Goal: Communication & Community: Share content

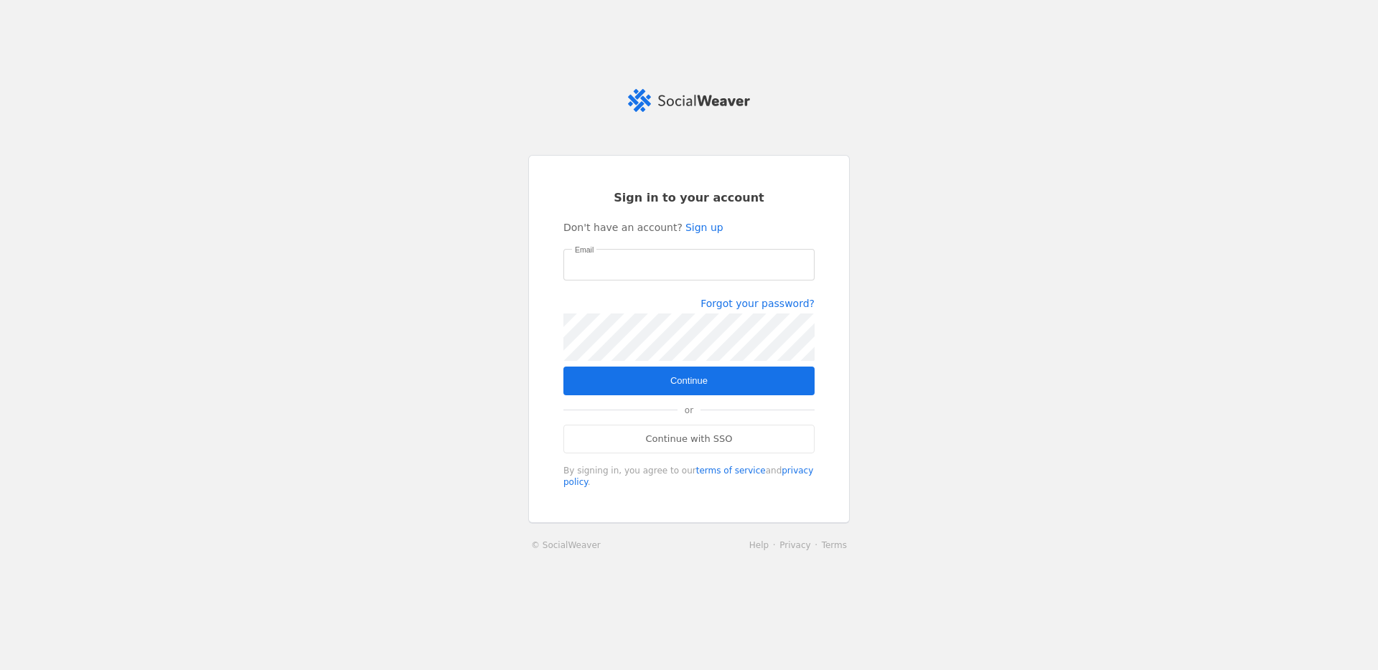
type input "[PERSON_NAME][EMAIL_ADDRESS][PERSON_NAME][DOMAIN_NAME]"
click at [681, 378] on span "Continue" at bounding box center [688, 381] width 37 height 14
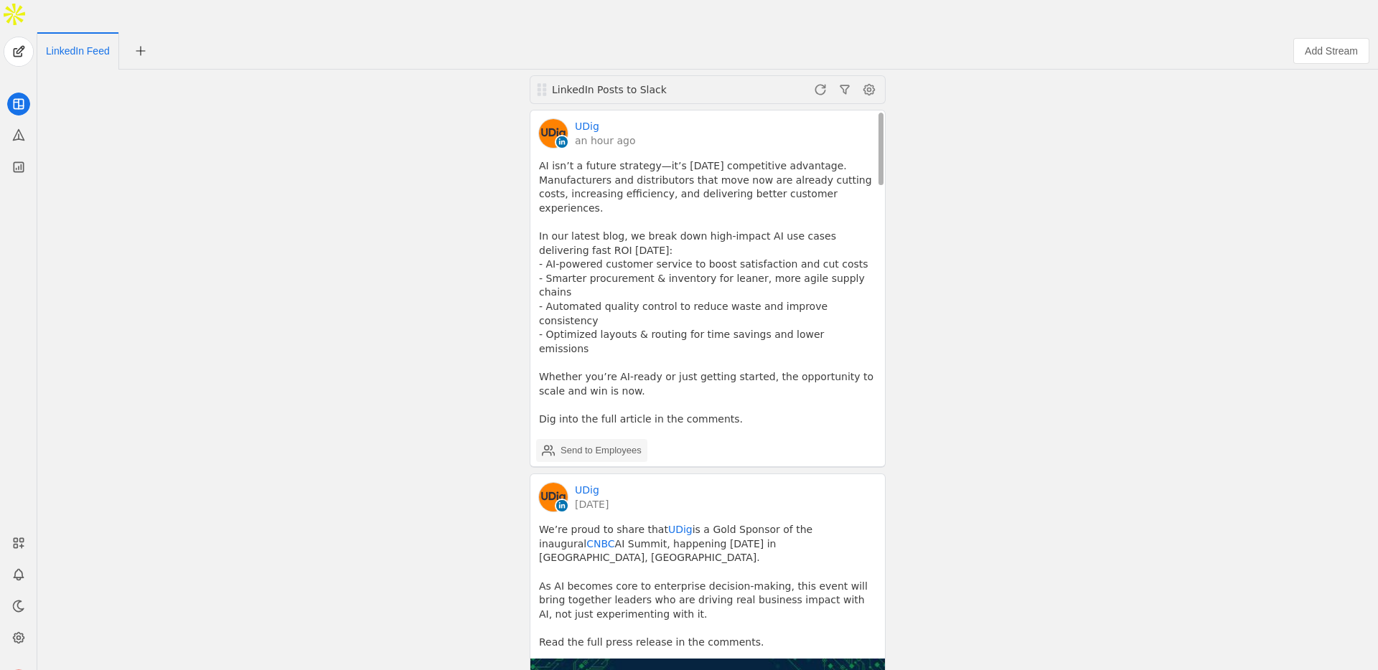
click at [595, 443] on div "Send to Employees" at bounding box center [600, 450] width 81 height 14
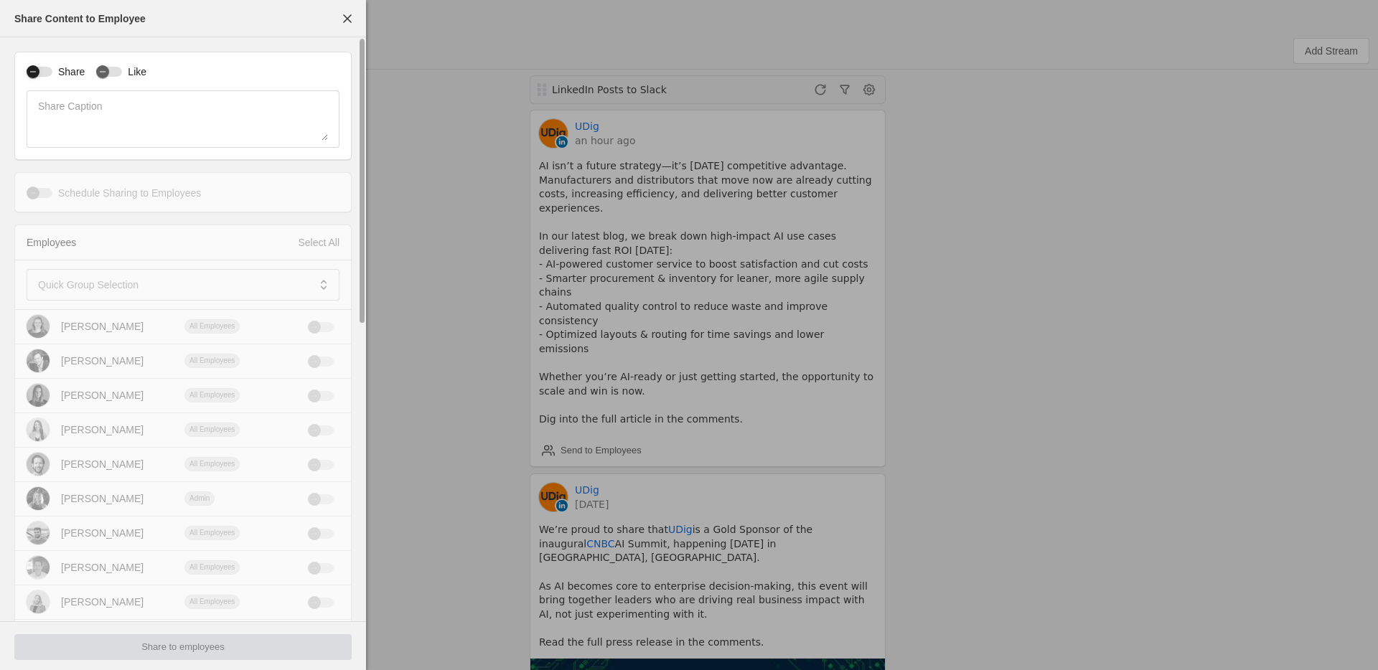
drag, startPoint x: 42, startPoint y: 70, endPoint x: 60, endPoint y: 70, distance: 18.0
click at [42, 70] on div "button" at bounding box center [33, 72] width 20 height 20
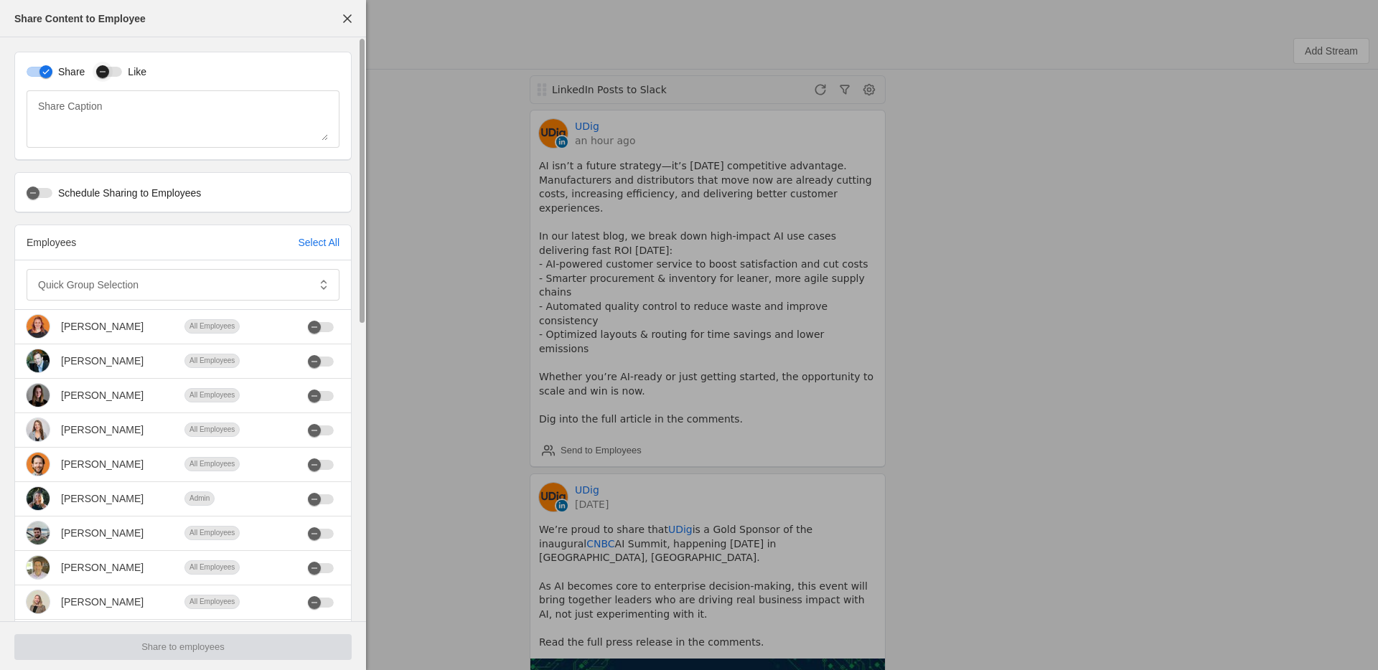
click at [114, 70] on div "button" at bounding box center [109, 72] width 26 height 10
click at [106, 274] on div at bounding box center [173, 285] width 270 height 32
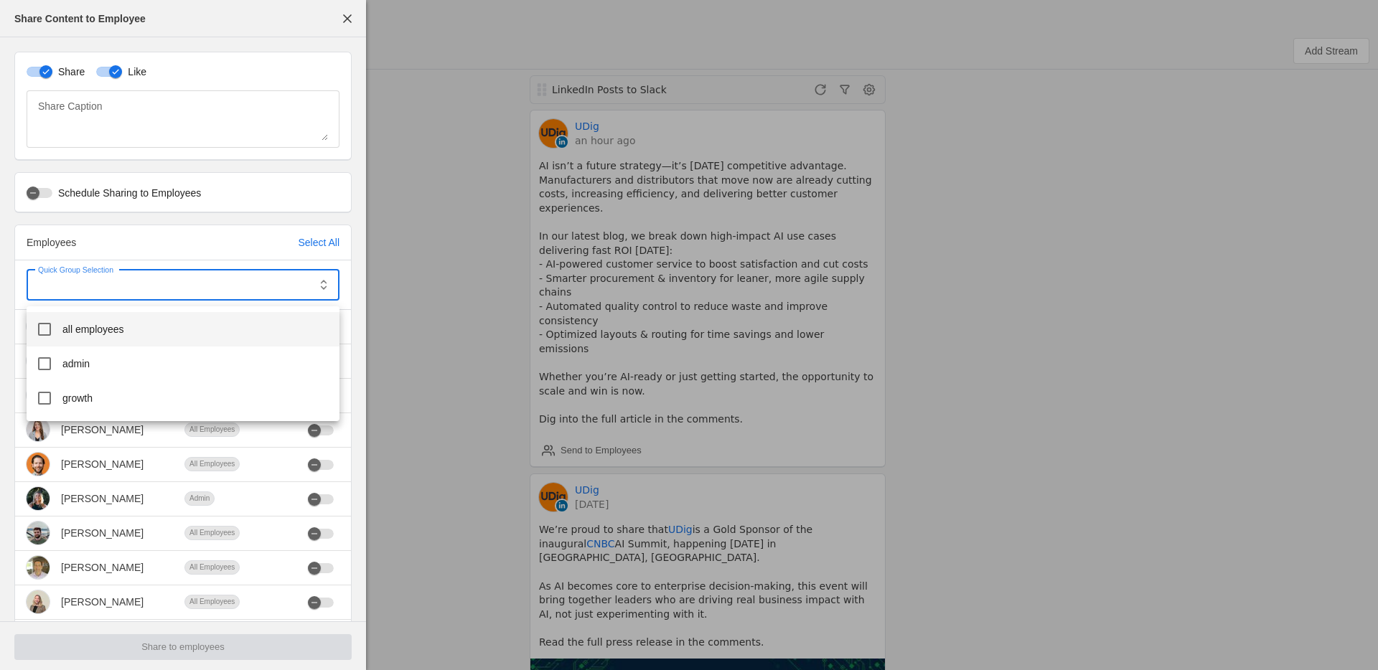
click at [91, 337] on mat-option "all employees" at bounding box center [183, 329] width 313 height 34
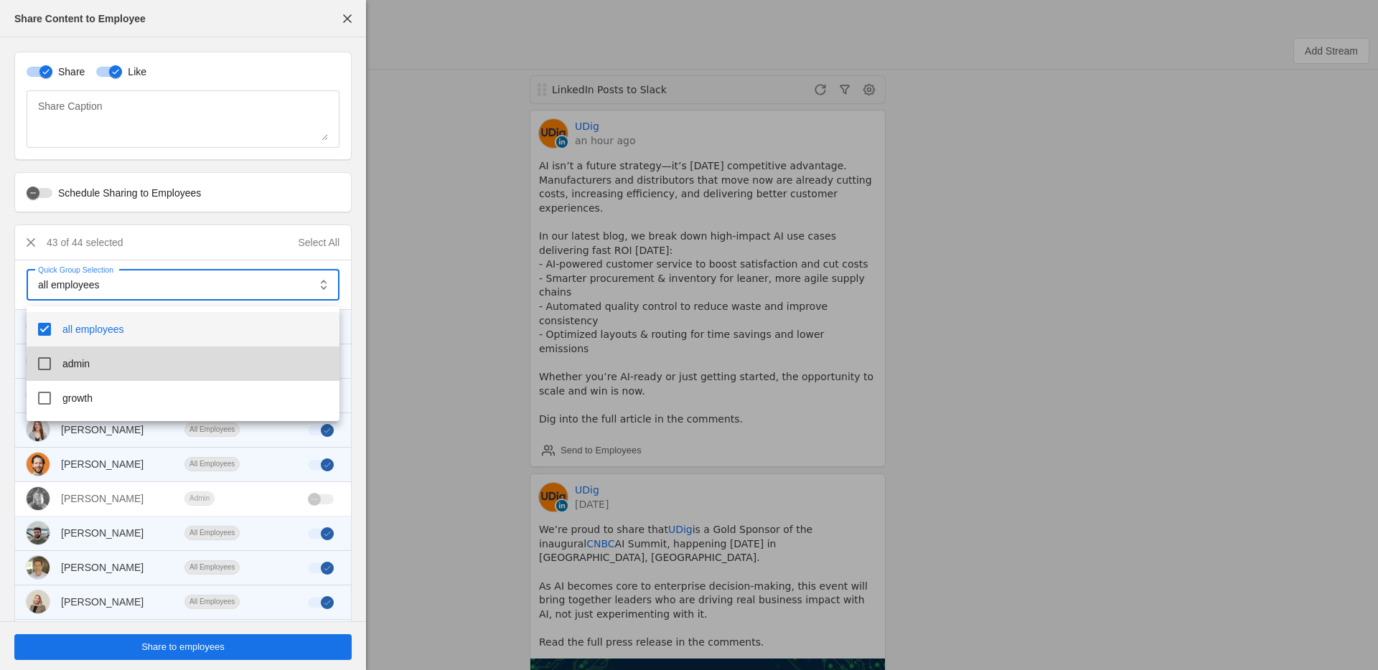
click at [79, 373] on mat-option "admin" at bounding box center [183, 364] width 313 height 34
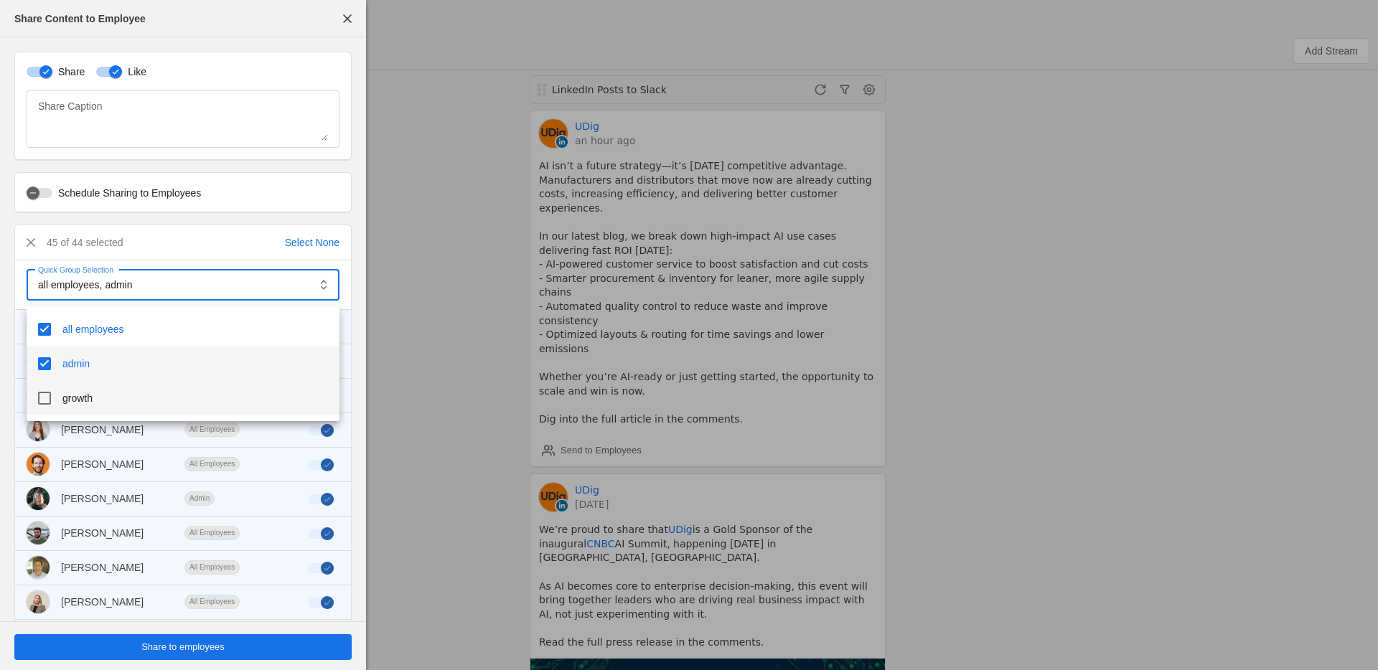
click at [91, 403] on span "growth" at bounding box center [77, 398] width 30 height 14
click at [211, 651] on div at bounding box center [689, 335] width 1378 height 670
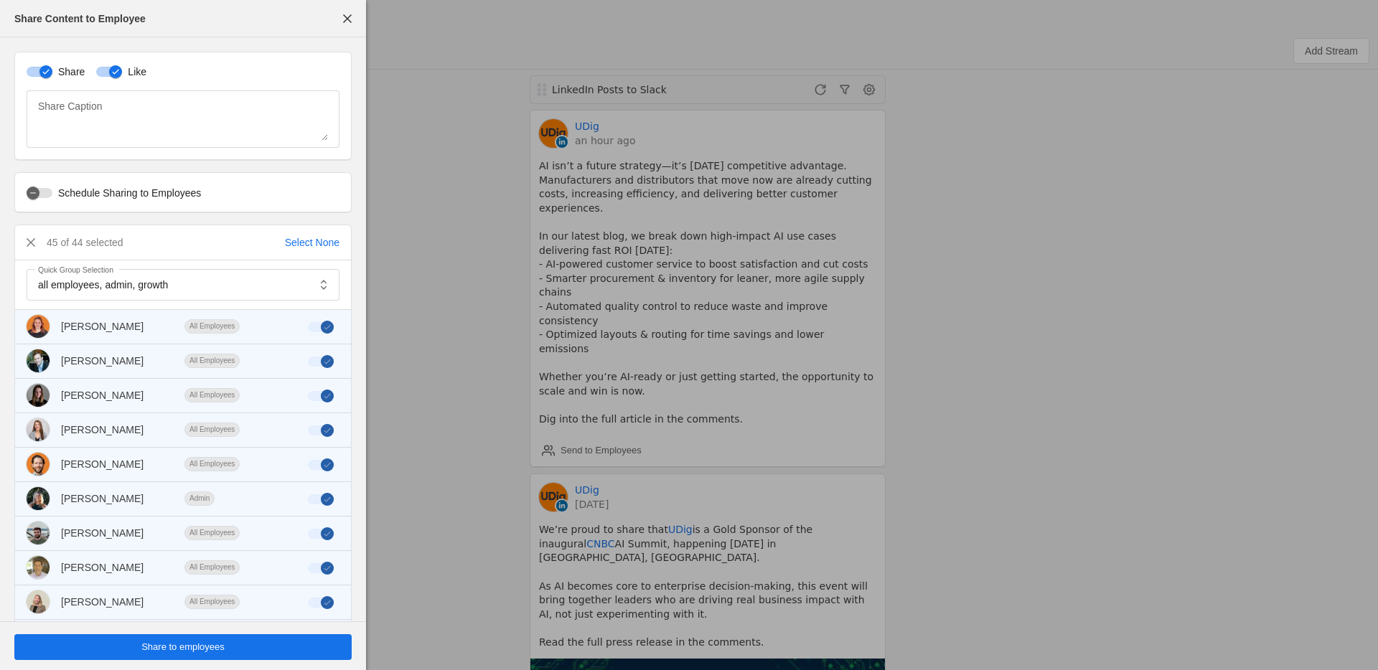
click at [222, 647] on span "Share to employees" at bounding box center [182, 647] width 83 height 14
